Goal: Task Accomplishment & Management: Manage account settings

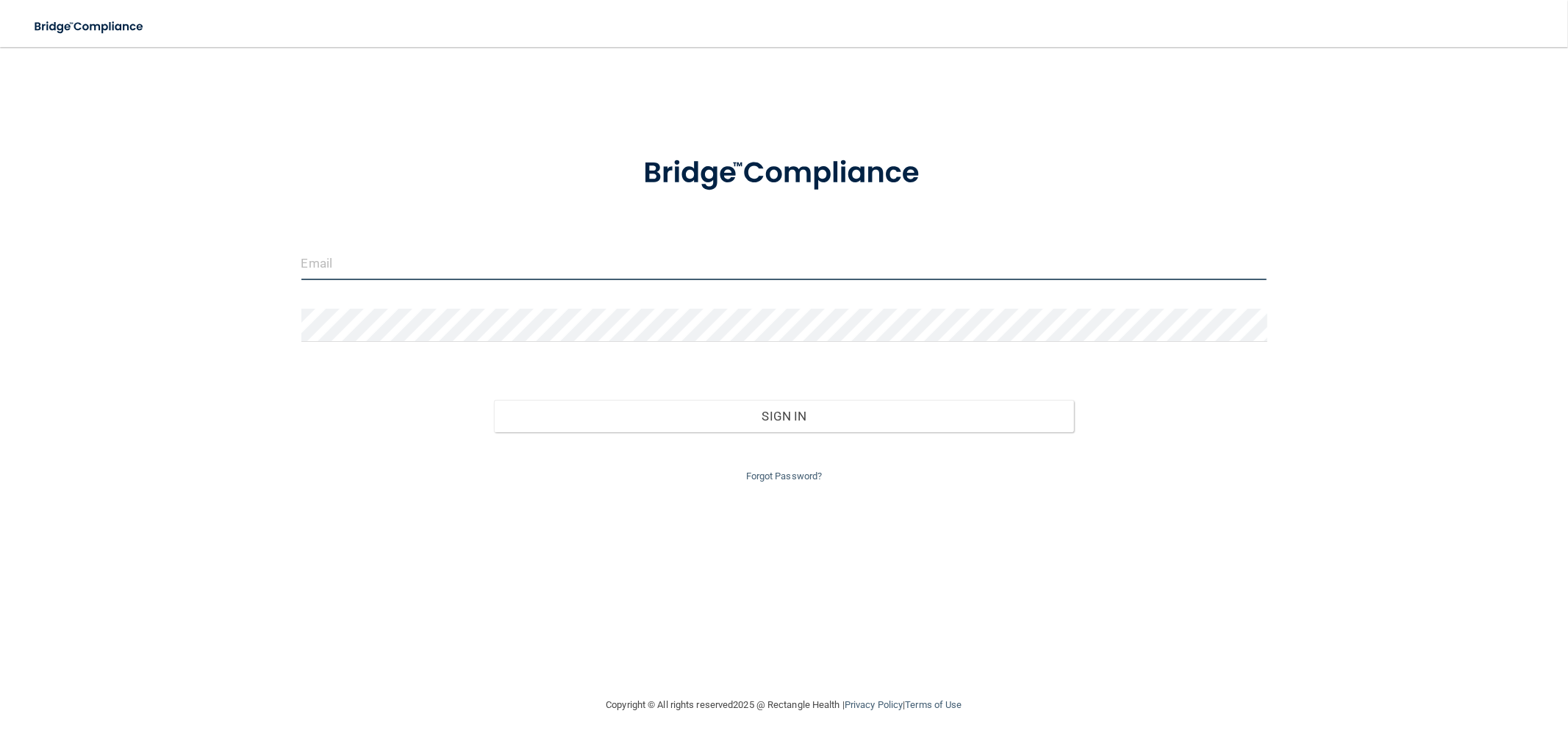
click at [676, 249] on input "email" at bounding box center [784, 263] width 965 height 33
type input "[EMAIL_ADDRESS][DOMAIN_NAME]"
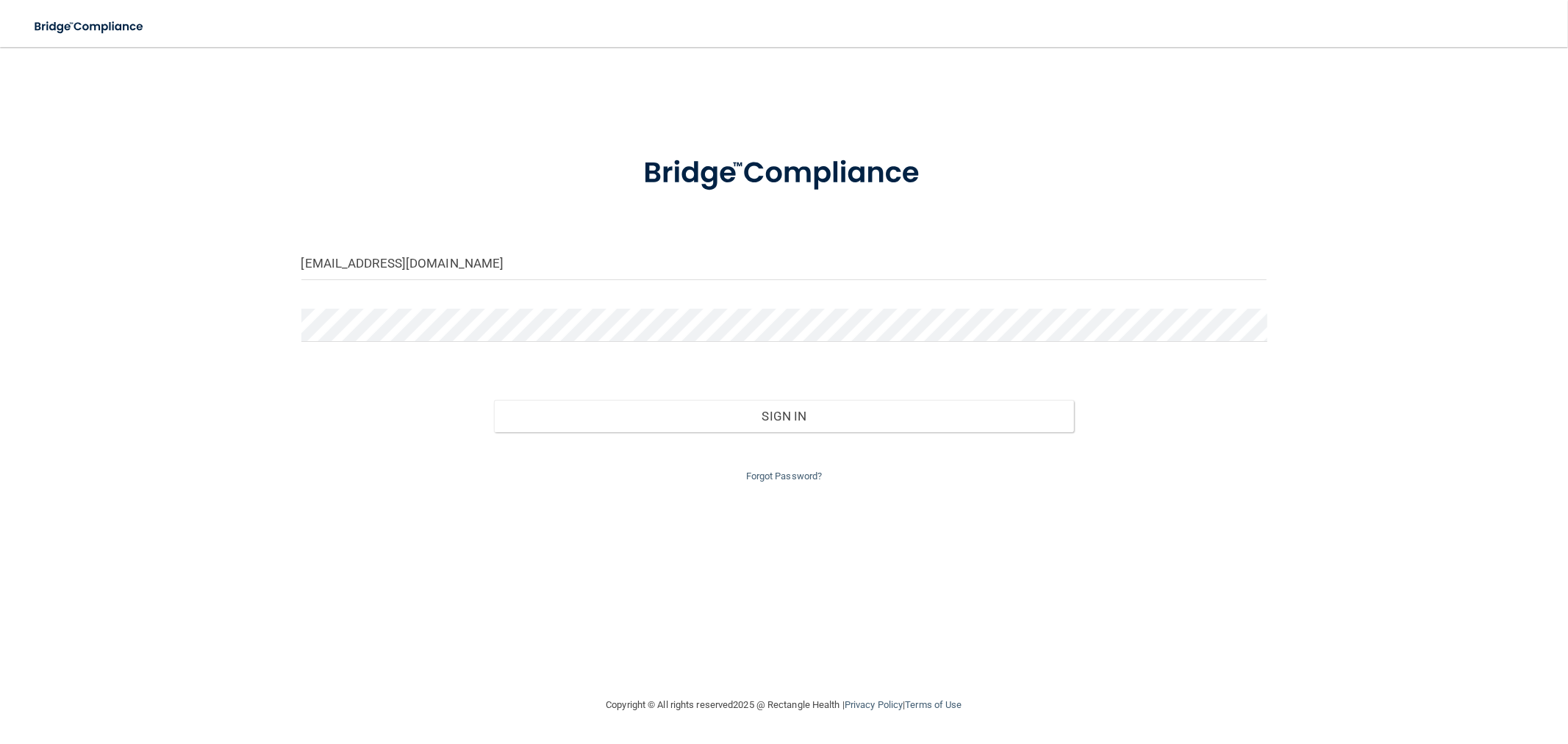
click at [587, 432] on div "Forgot Password?" at bounding box center [784, 459] width 988 height 53
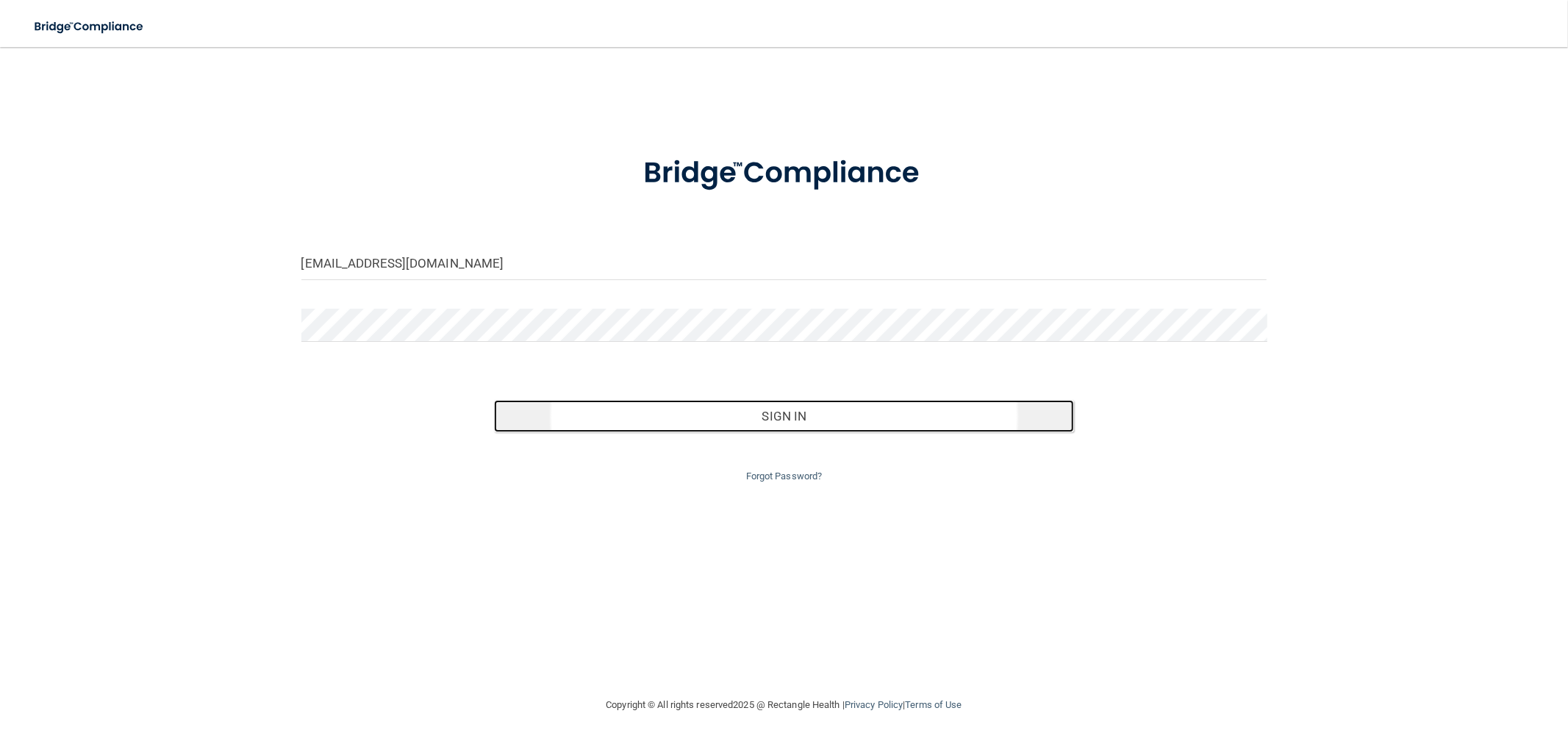
click at [603, 414] on button "Sign In" at bounding box center [783, 416] width 579 height 32
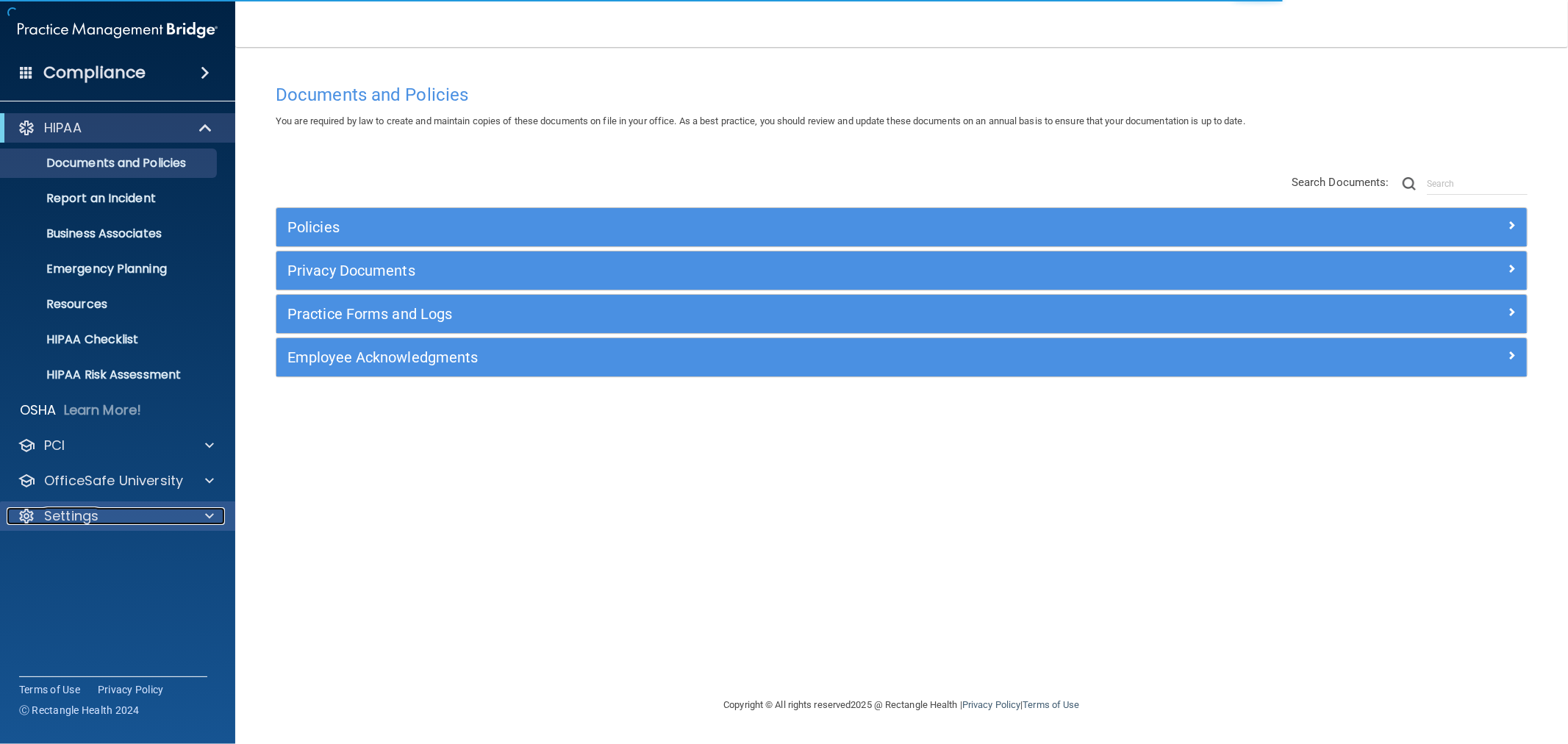
click at [82, 516] on p "Settings" at bounding box center [71, 516] width 54 height 18
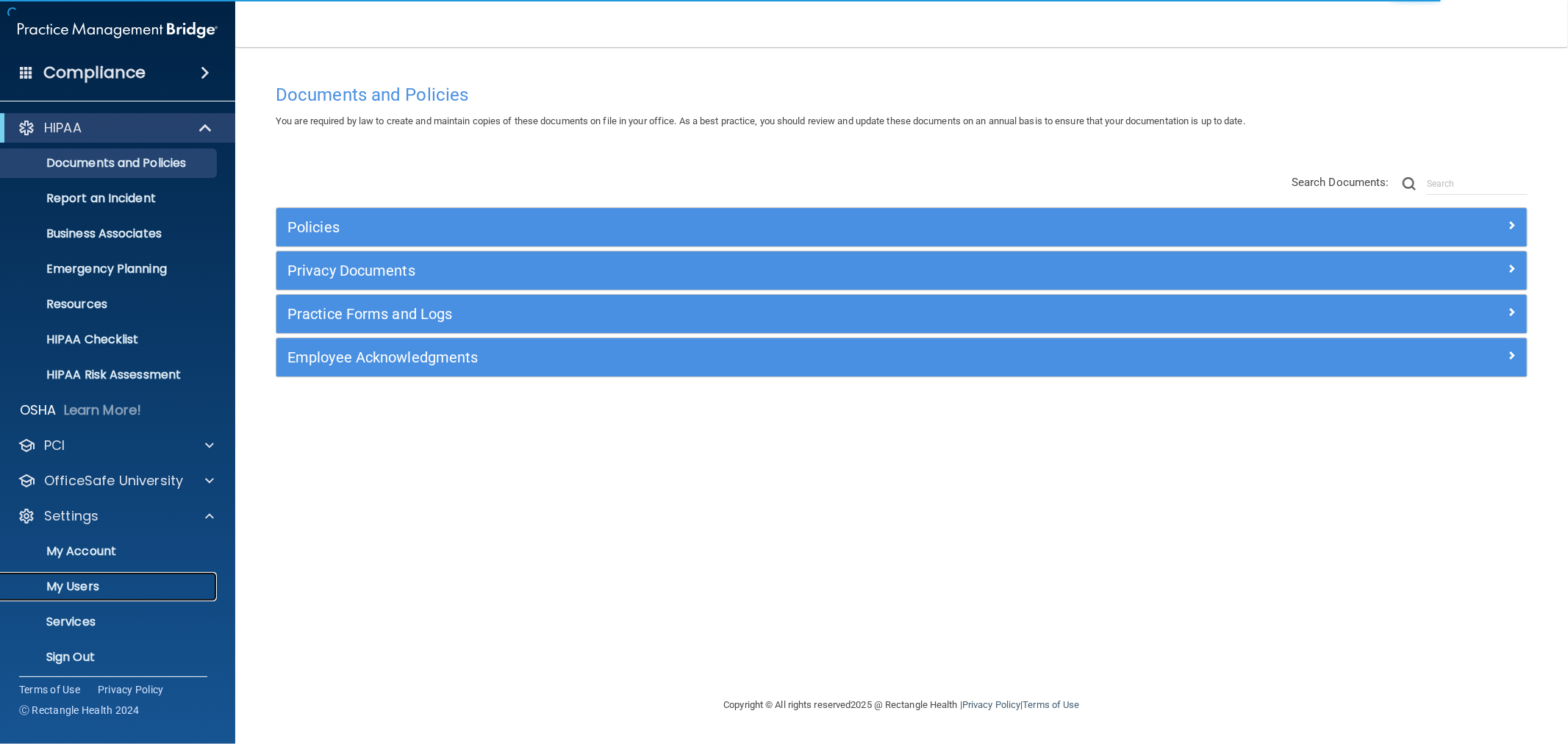
click at [63, 586] on p "My Users" at bounding box center [109, 587] width 201 height 14
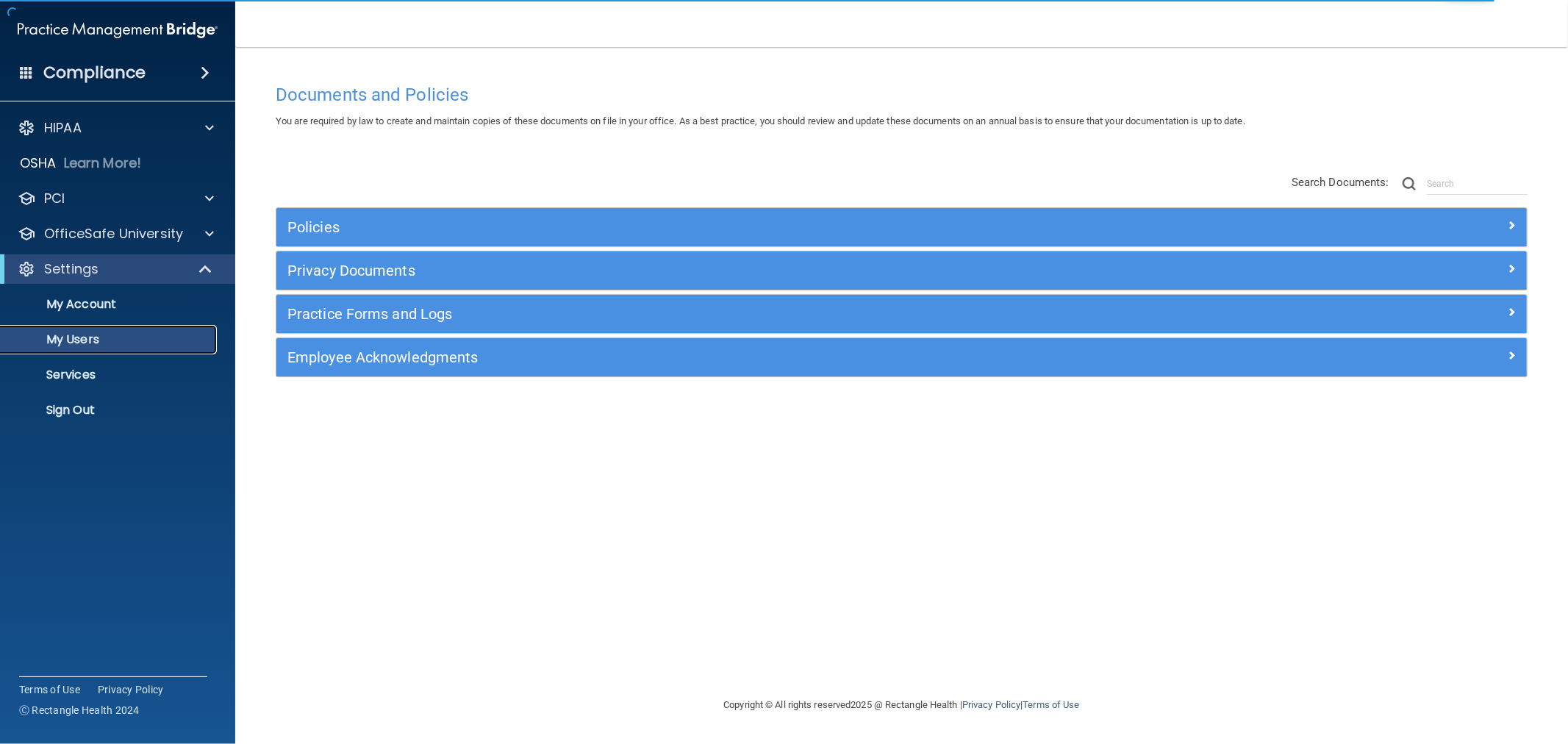
select select "20"
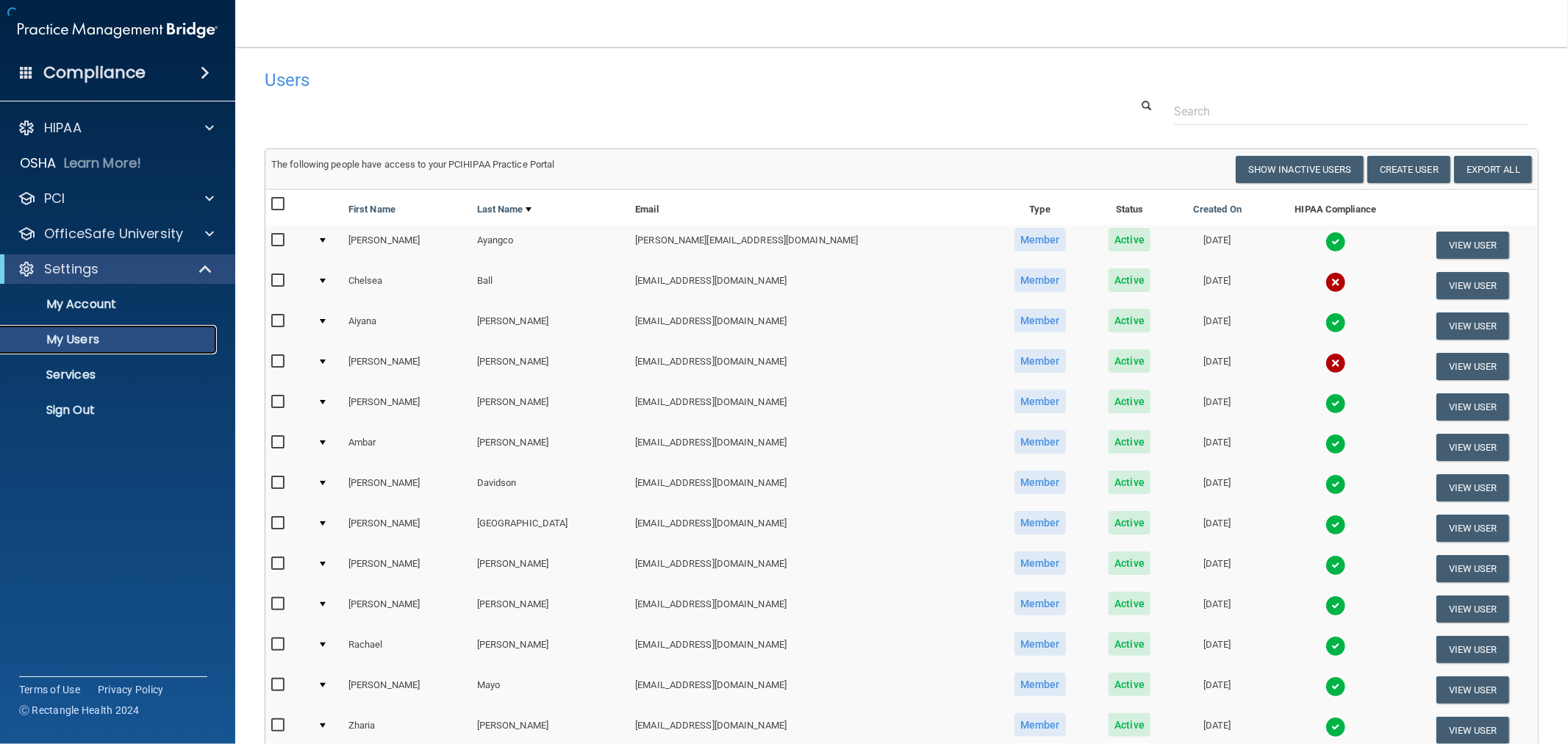
click at [90, 340] on p "My Users" at bounding box center [109, 340] width 201 height 14
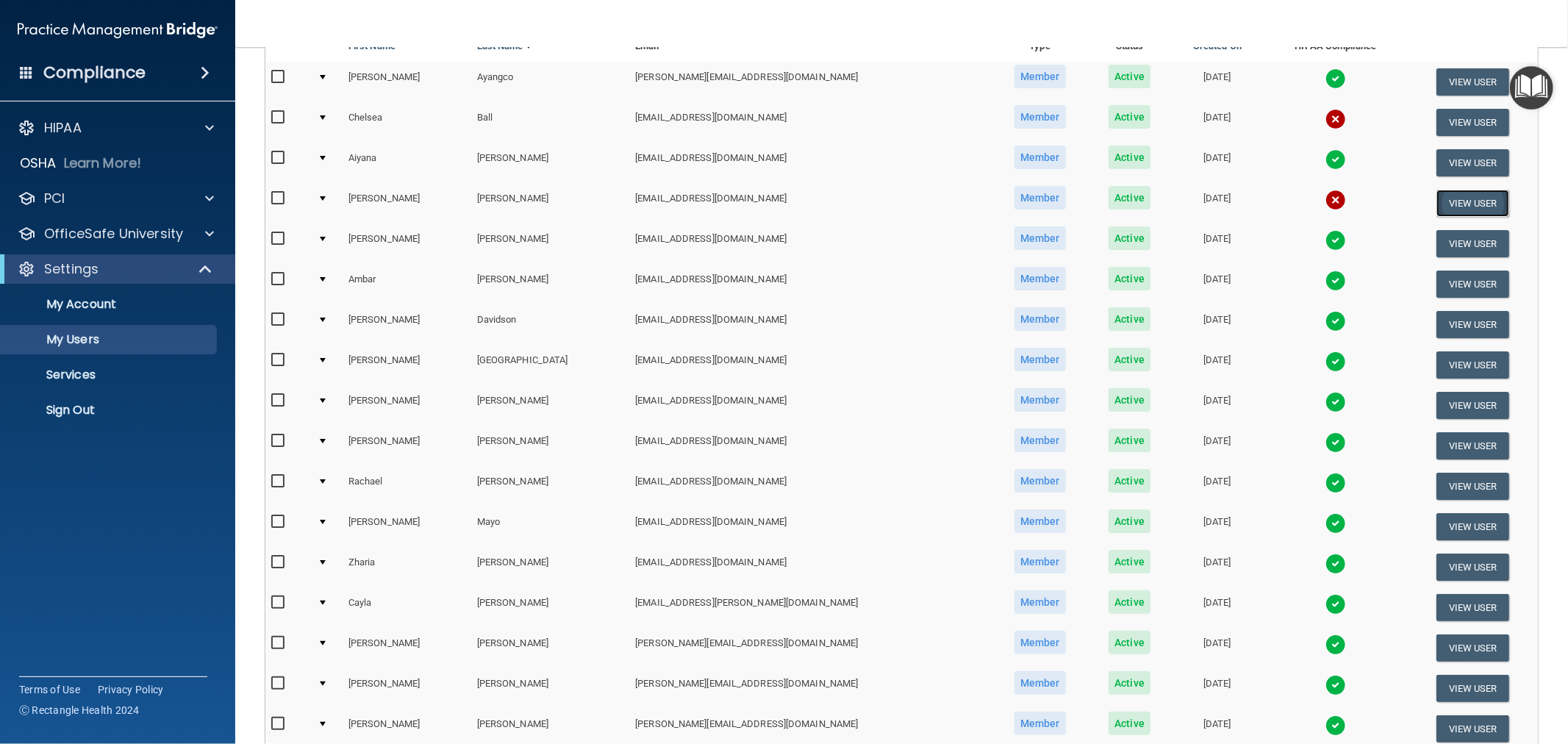
click at [1436, 199] on button "View User" at bounding box center [1472, 203] width 73 height 27
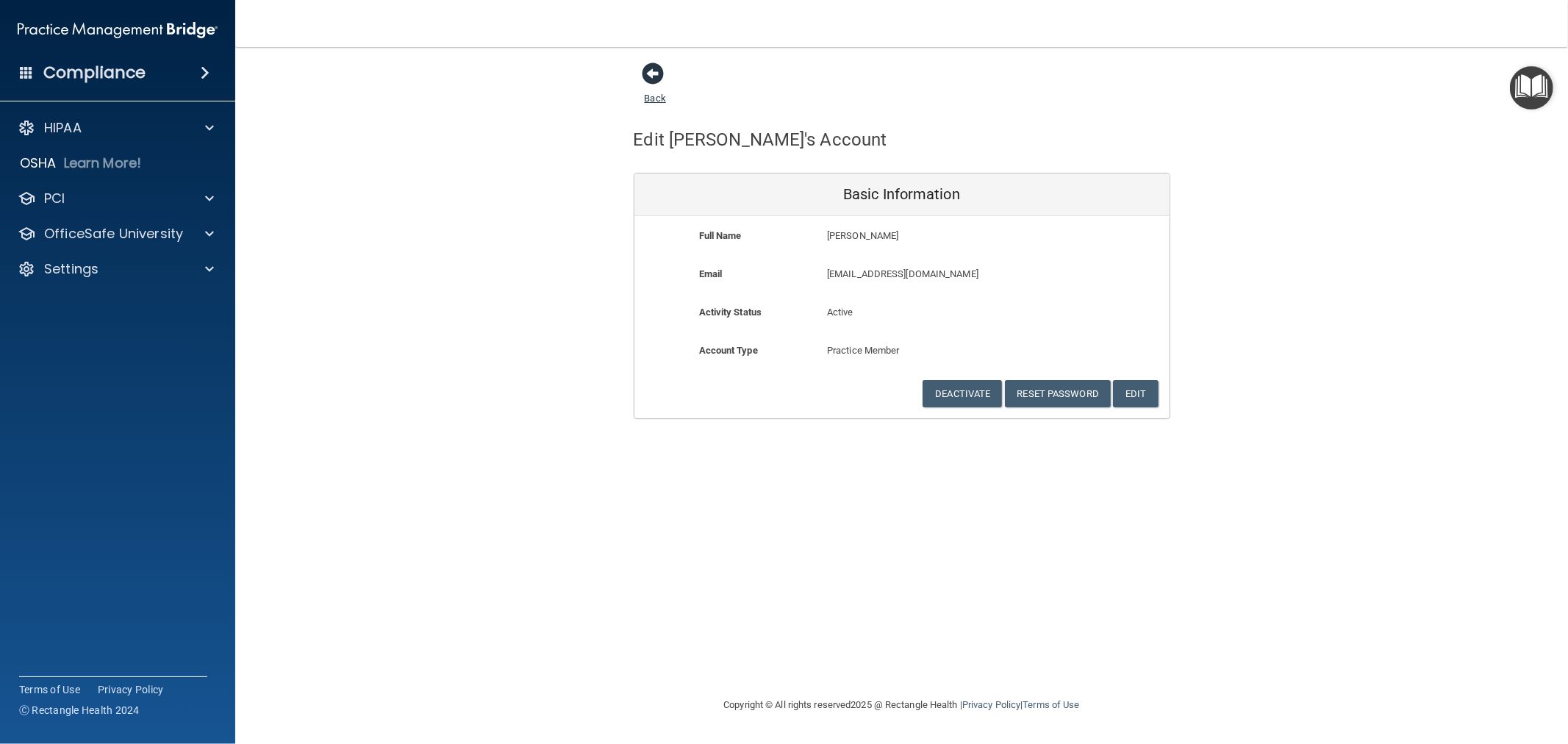
click at [654, 74] on span at bounding box center [654, 74] width 22 height 22
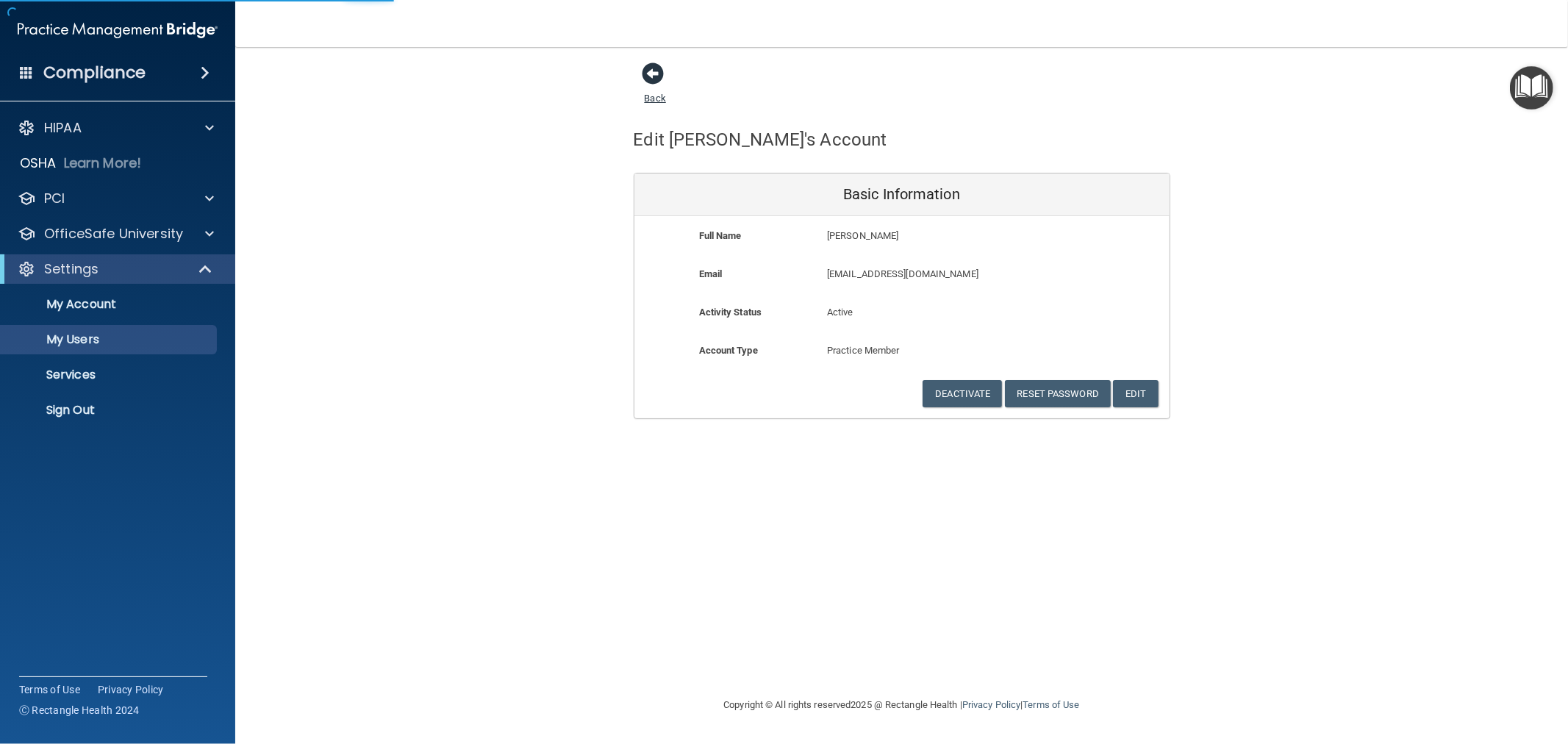
click at [652, 91] on link "Back" at bounding box center [655, 90] width 22 height 29
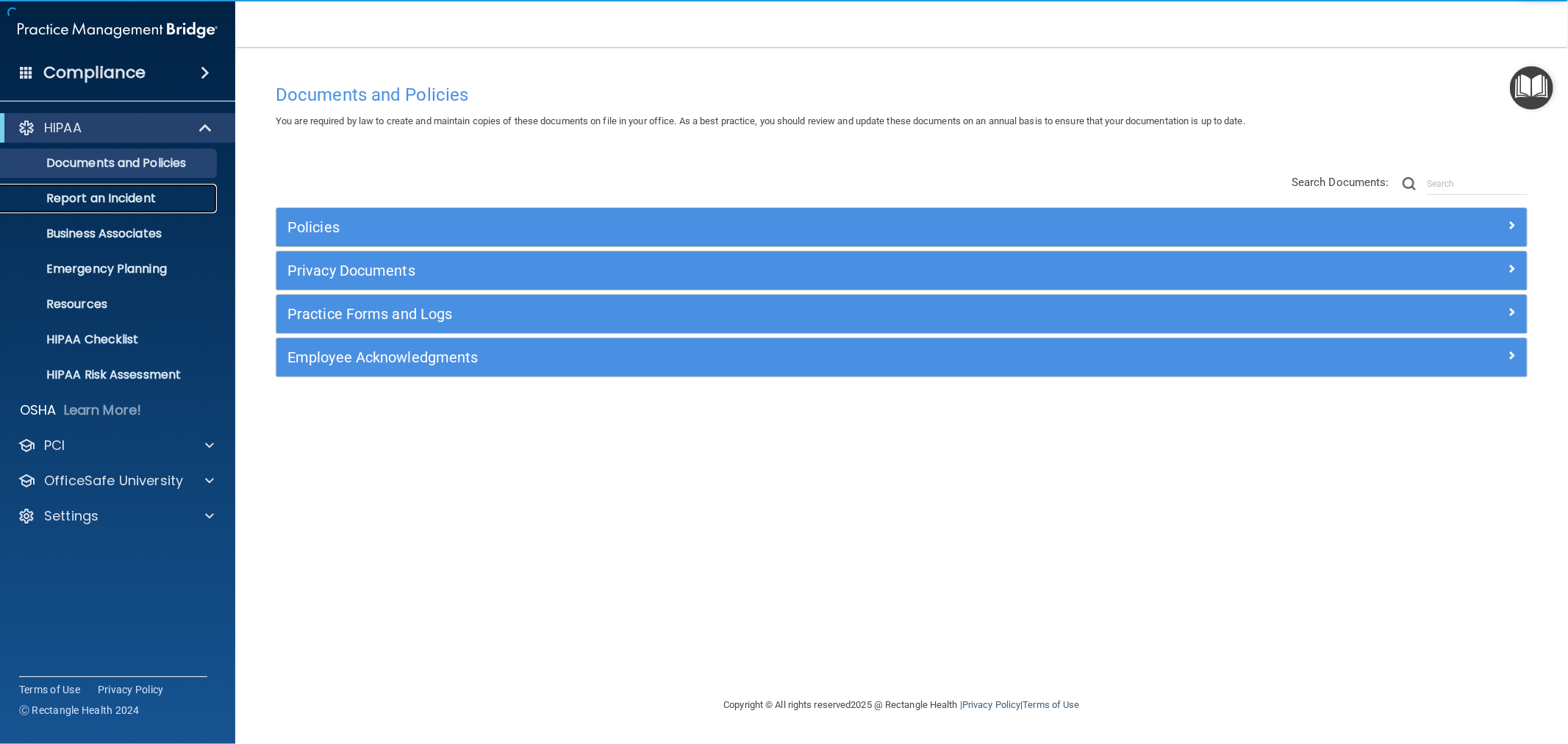
click at [97, 201] on p "Report an Incident" at bounding box center [109, 198] width 201 height 14
